Goal: Transaction & Acquisition: Purchase product/service

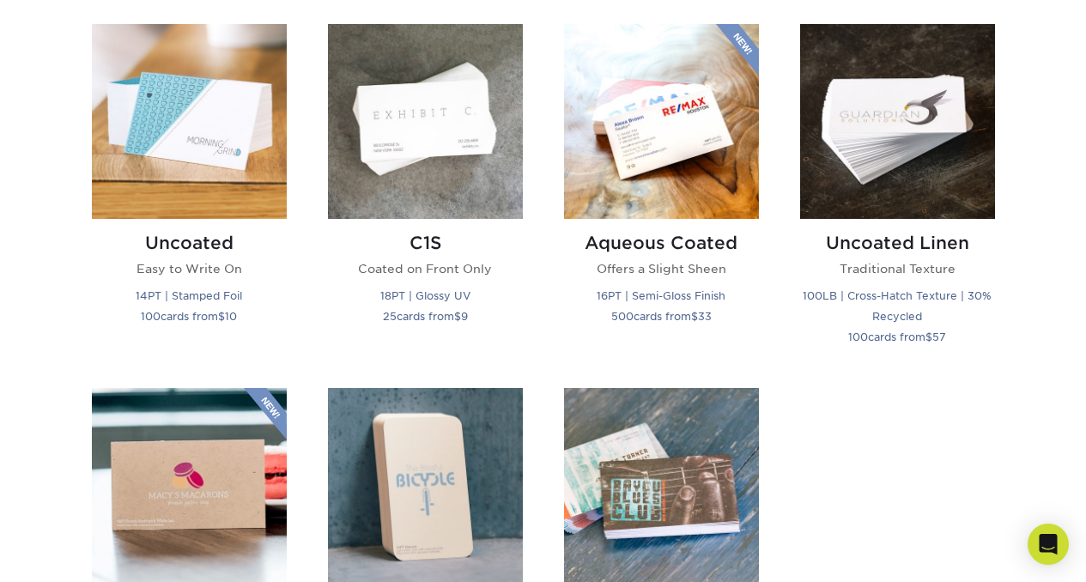
scroll to position [1529, 0]
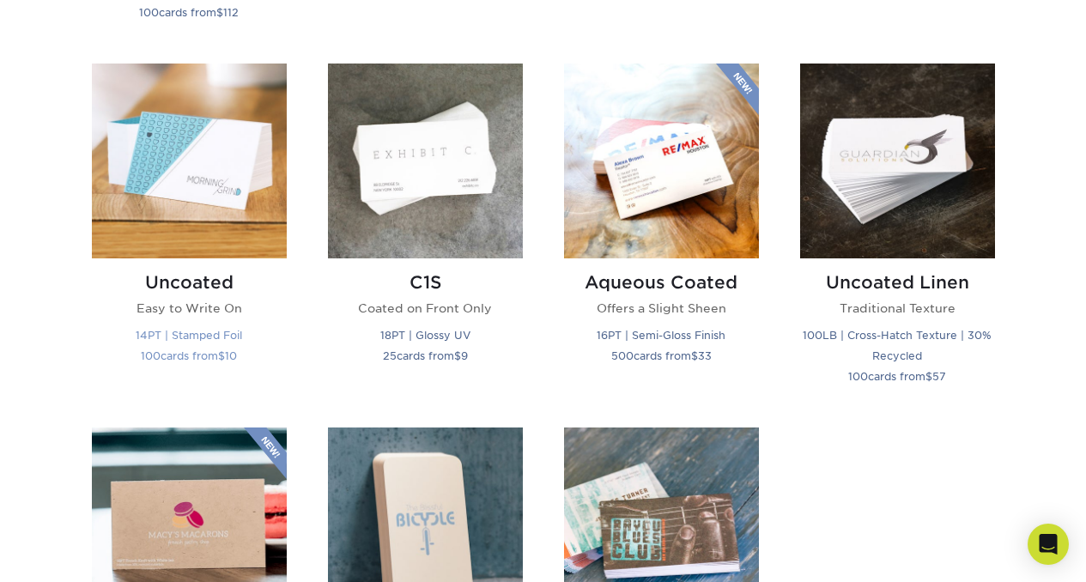
click at [187, 270] on div "Uncoated Easy to Write On 14PT | Stamped Foil 100 cards from $ 10" at bounding box center [189, 322] width 195 height 127
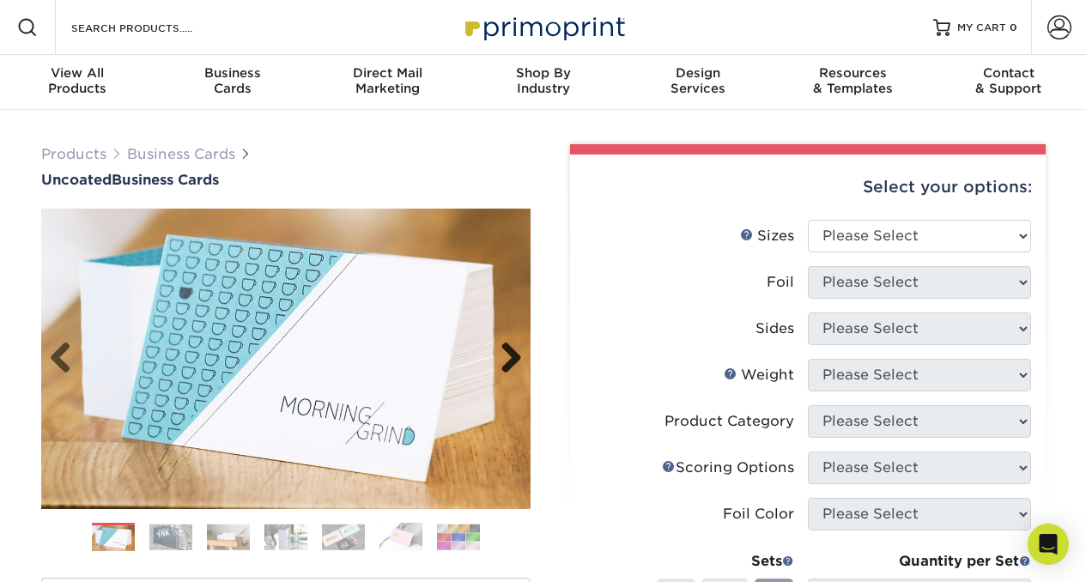
click at [514, 369] on link "Next" at bounding box center [505, 359] width 34 height 34
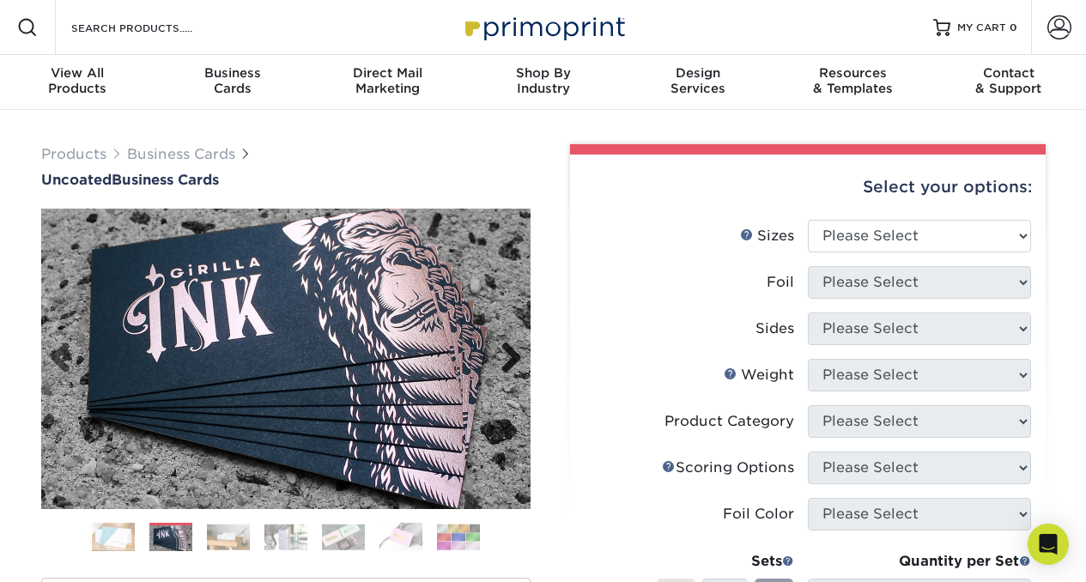
click at [514, 369] on link "Next" at bounding box center [505, 359] width 34 height 34
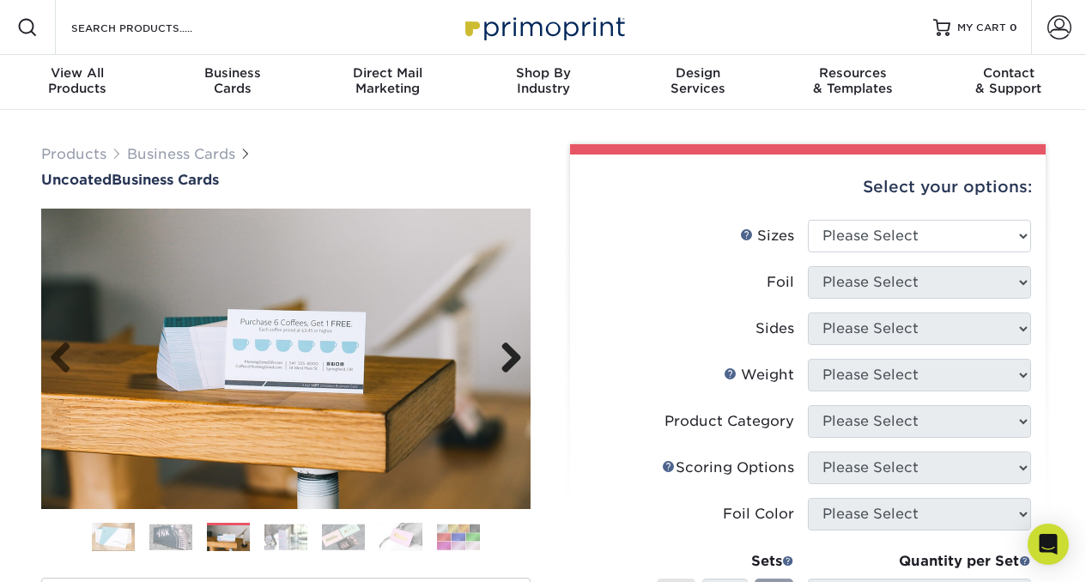
click at [514, 369] on link "Next" at bounding box center [505, 359] width 34 height 34
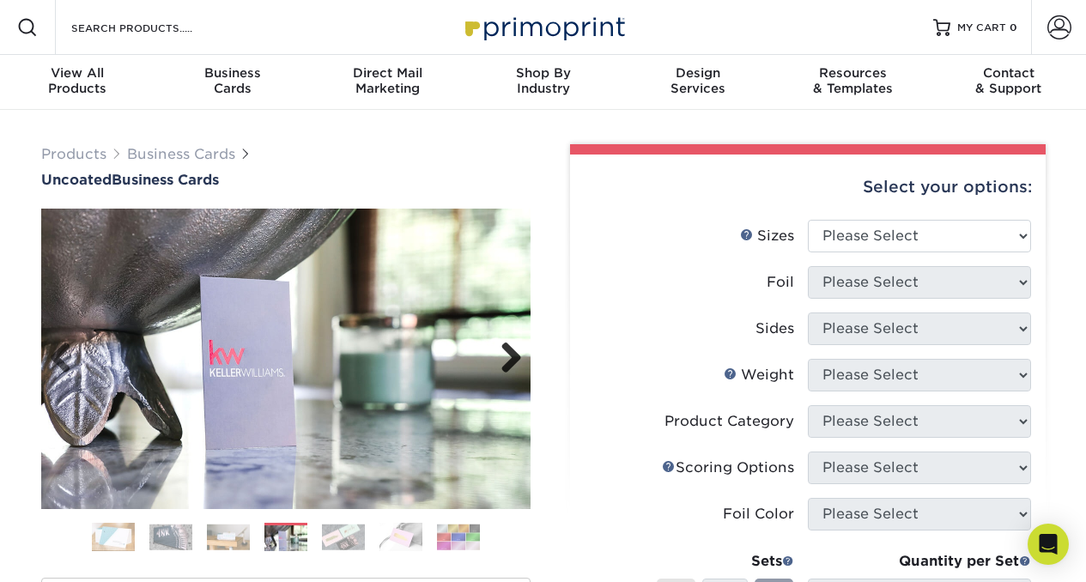
click at [514, 369] on link "Next" at bounding box center [505, 359] width 34 height 34
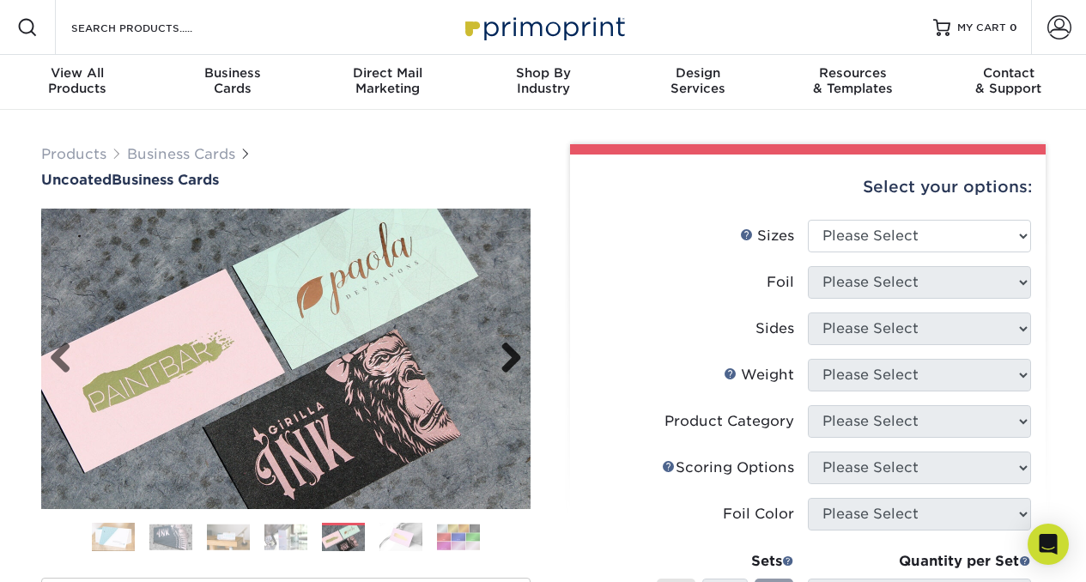
click at [514, 369] on link "Next" at bounding box center [505, 359] width 34 height 34
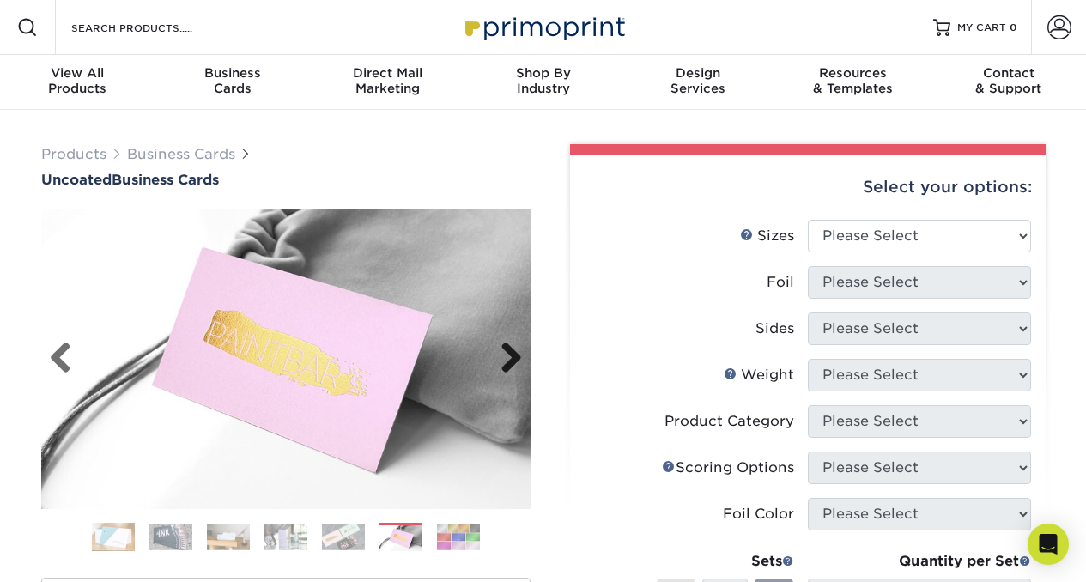
click at [514, 369] on link "Next" at bounding box center [505, 359] width 34 height 34
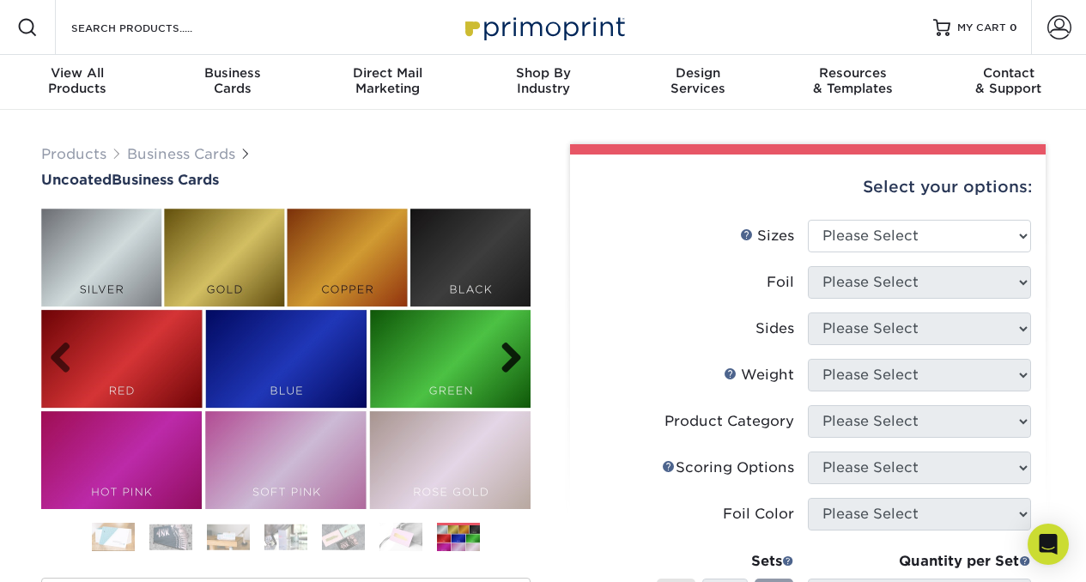
click at [514, 370] on link "Next" at bounding box center [505, 359] width 34 height 34
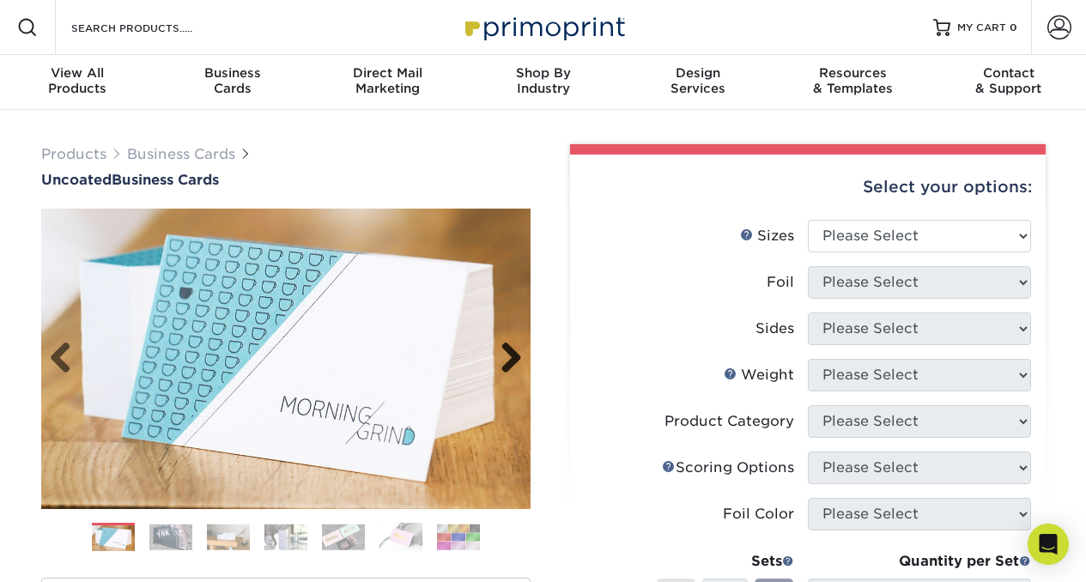
click at [514, 370] on link "Next" at bounding box center [505, 359] width 34 height 34
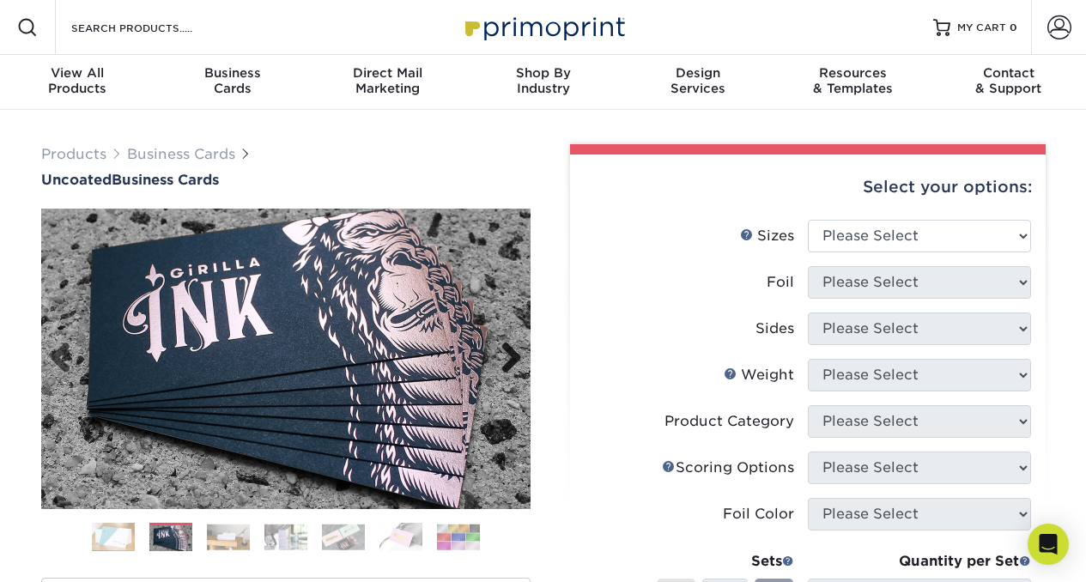
click at [514, 370] on link "Next" at bounding box center [505, 359] width 34 height 34
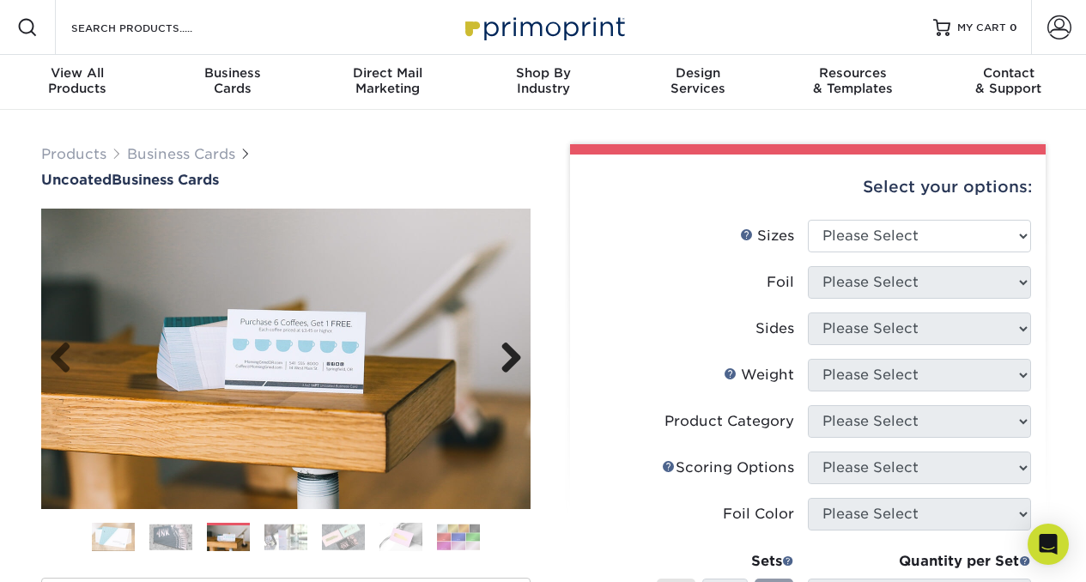
click at [514, 370] on link "Next" at bounding box center [505, 359] width 34 height 34
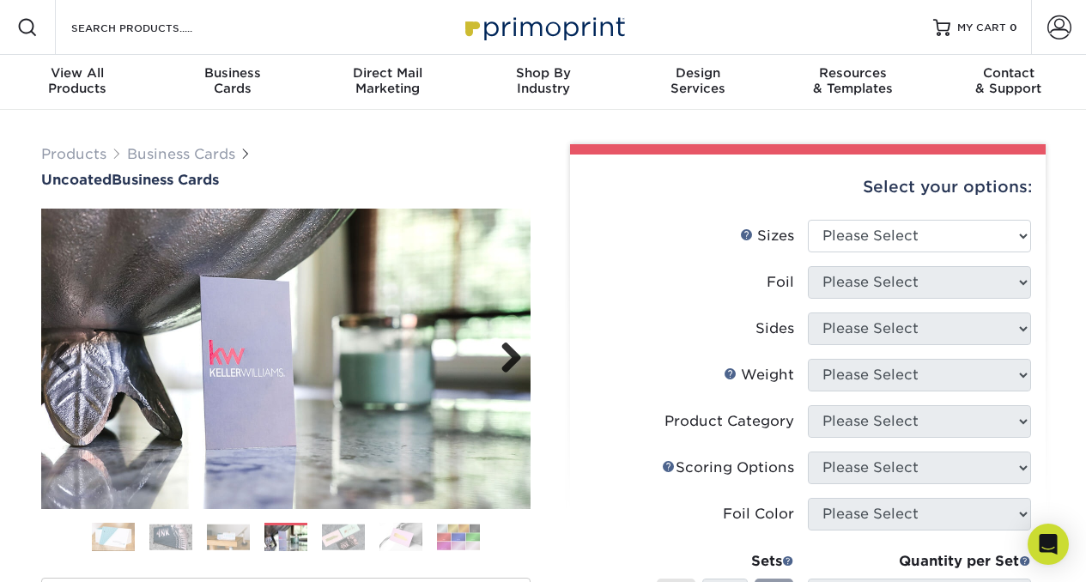
click at [517, 356] on link "Next" at bounding box center [505, 359] width 34 height 34
